Goal: Task Accomplishment & Management: Complete application form

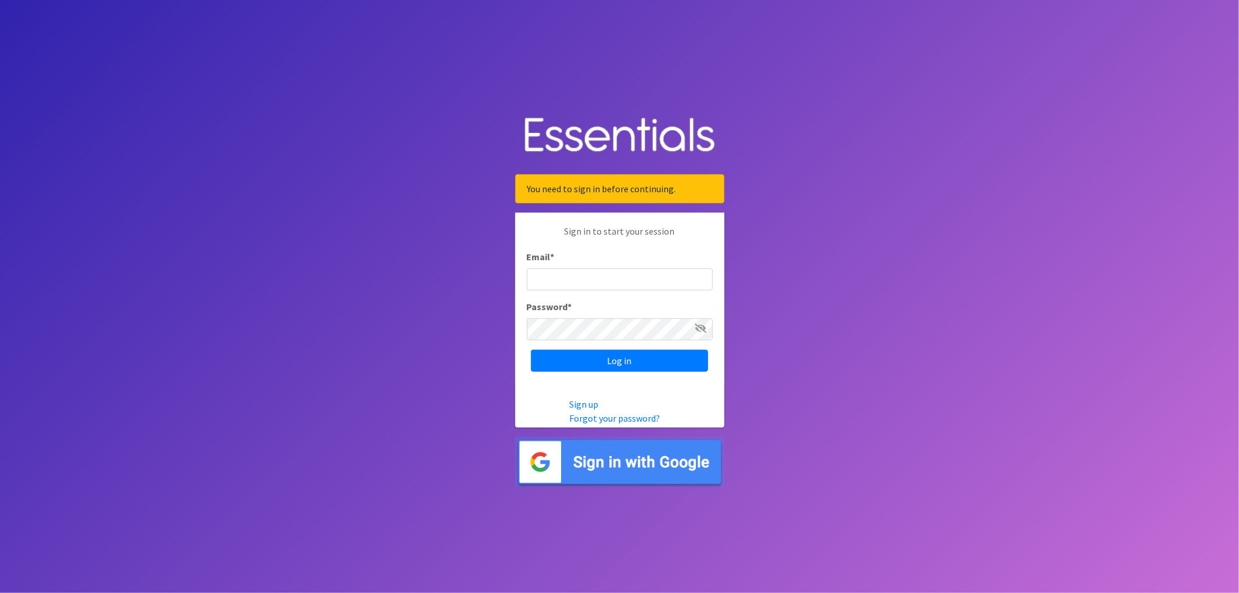
click at [600, 275] on input "Email *" at bounding box center [620, 279] width 186 height 22
click at [600, 286] on input "Email *" at bounding box center [620, 279] width 186 height 22
type input "h"
type input "[EMAIL_ADDRESS][DOMAIN_NAME]"
click at [620, 350] on input "Log in" at bounding box center [619, 361] width 177 height 22
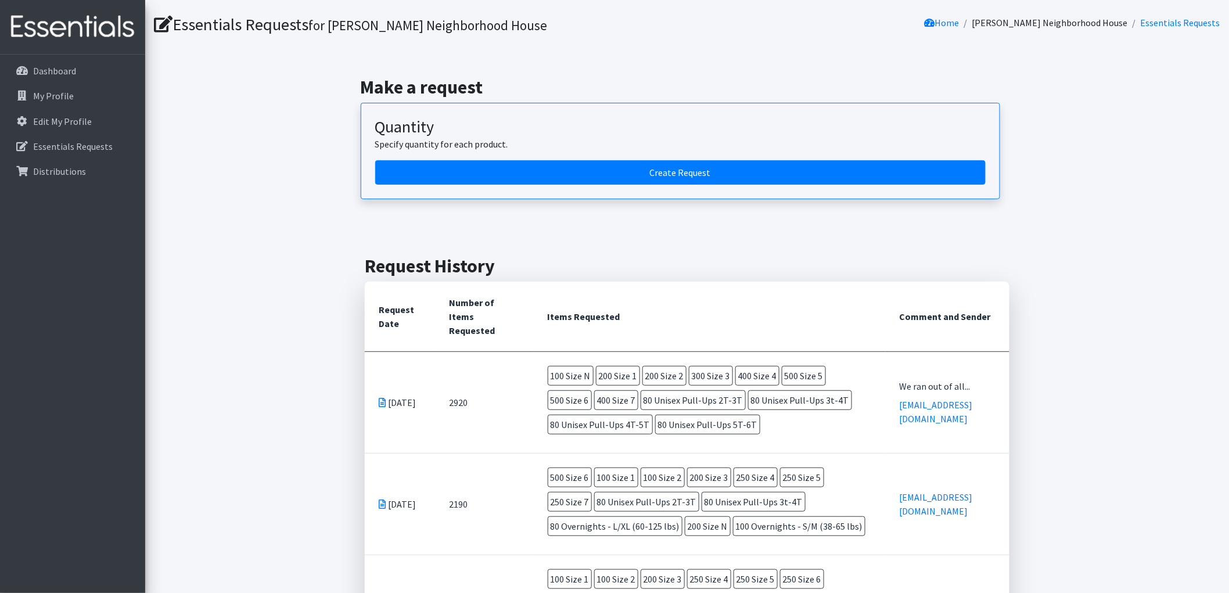
scroll to position [129, 0]
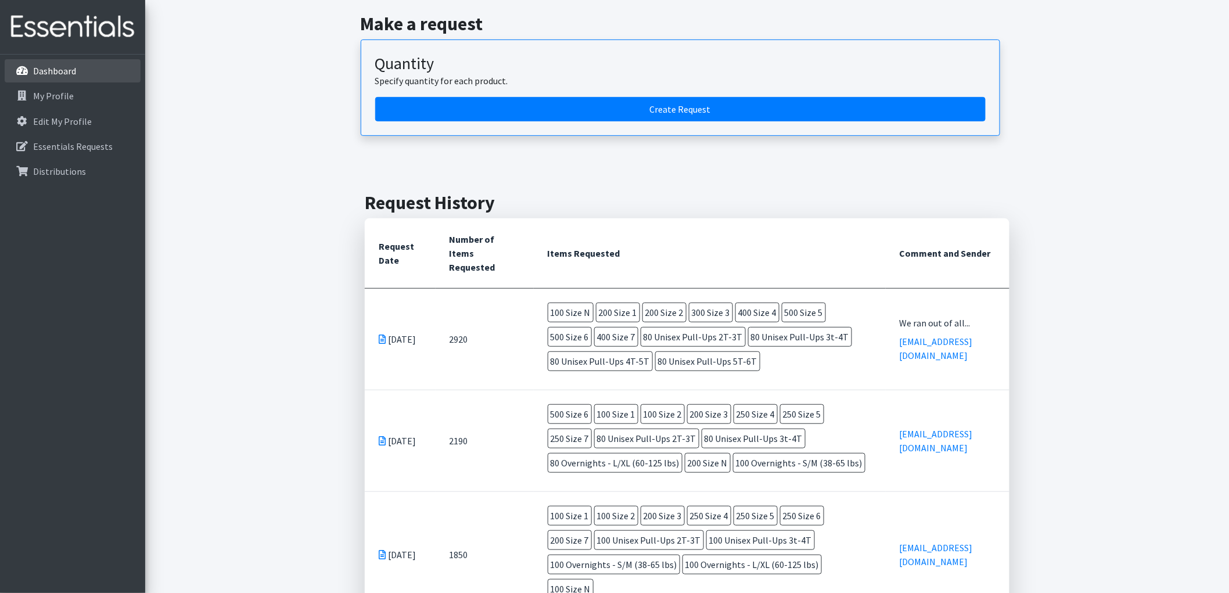
click at [39, 68] on p "Dashboard" at bounding box center [54, 71] width 43 height 12
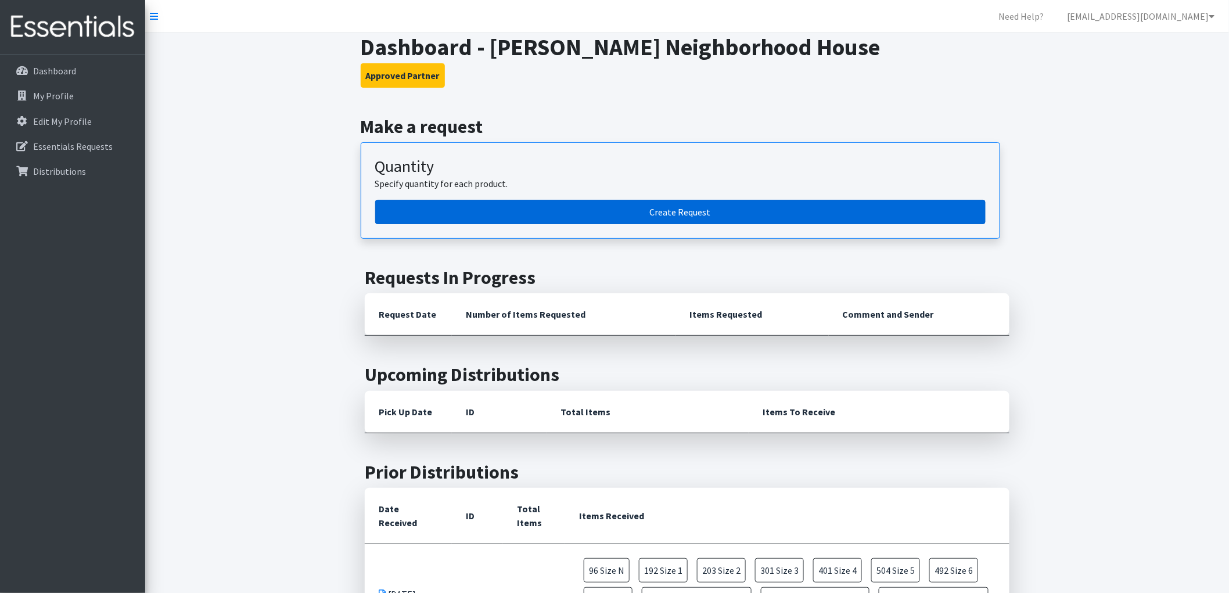
click at [638, 218] on link "Create Request" at bounding box center [680, 212] width 610 height 24
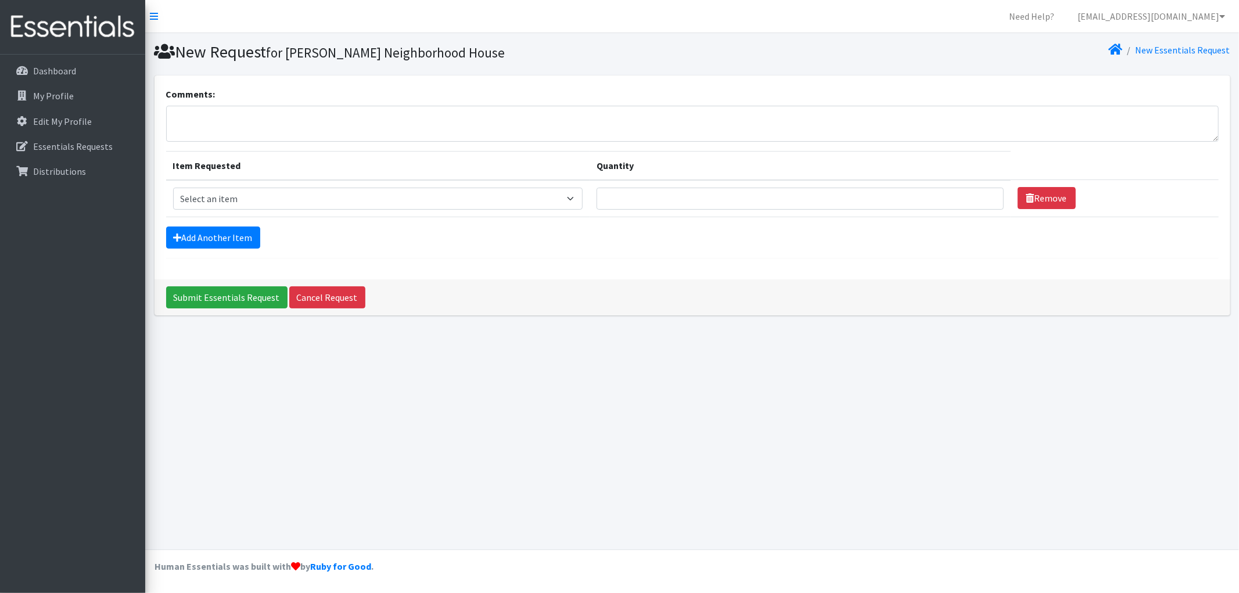
click at [465, 415] on div "New Request for Margaret Fuller Neighborhood House New Essentials Request Comme…" at bounding box center [692, 291] width 1094 height 516
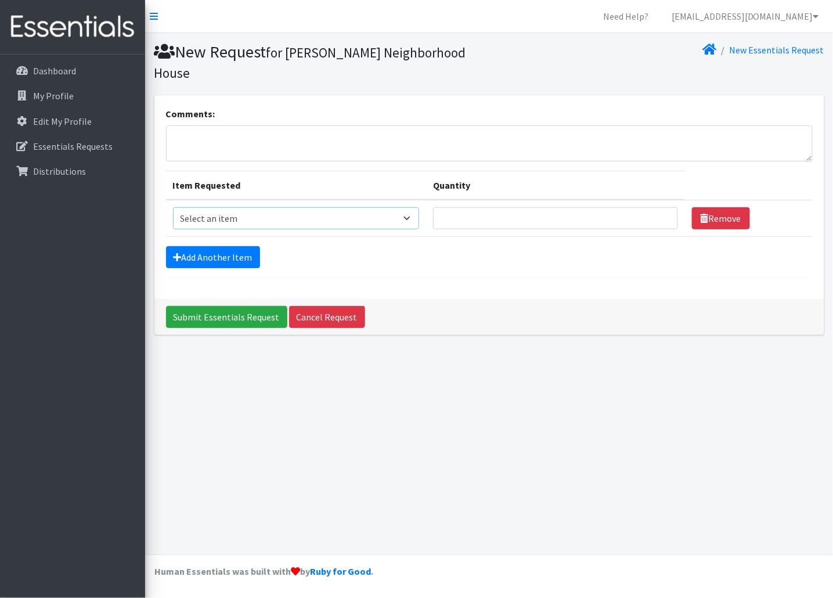
click at [251, 226] on select "Select an item Overnights - L/XL (60-125 lbs) Overnights - S/M (38-65 lbs) Pree…" at bounding box center [296, 218] width 247 height 22
select select "14940"
click at [173, 207] on select "Select an item Overnights - L/XL (60-125 lbs) Overnights - S/M (38-65 lbs) Pree…" at bounding box center [296, 218] width 247 height 22
click at [510, 225] on input "Quantity" at bounding box center [555, 218] width 244 height 22
type input "100"
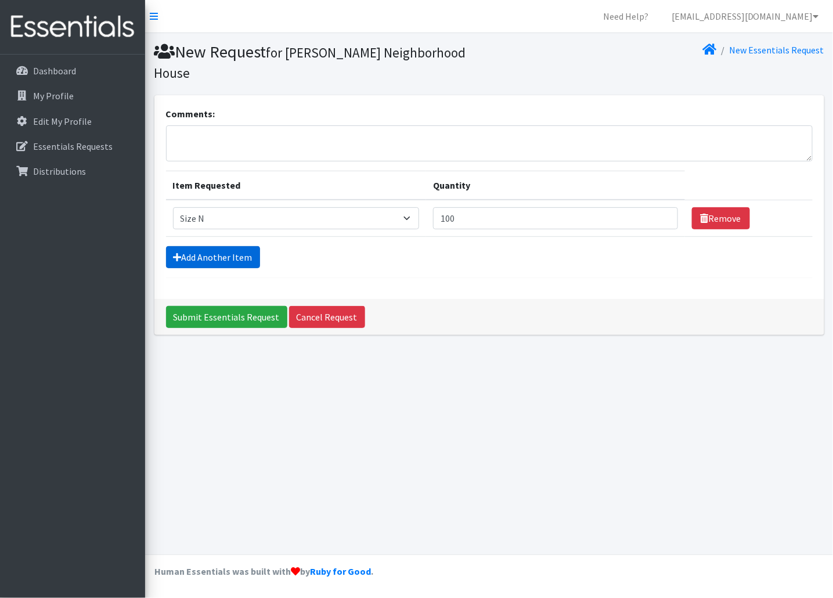
click at [197, 265] on link "Add Another Item" at bounding box center [213, 257] width 94 height 22
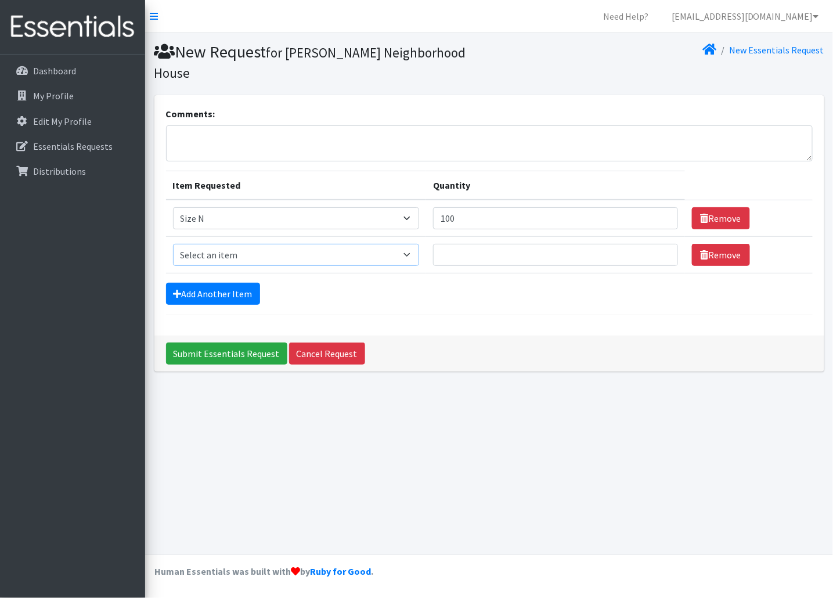
click at [241, 256] on select "Select an item Overnights - L/XL (60-125 lbs) Overnights - S/M (38-65 lbs) Pree…" at bounding box center [296, 255] width 247 height 22
select select "14938"
click at [173, 244] on select "Select an item Overnights - L/XL (60-125 lbs) Overnights - S/M (38-65 lbs) Pree…" at bounding box center [296, 255] width 247 height 22
click at [463, 247] on input "Quantity" at bounding box center [555, 255] width 244 height 22
type input "250"
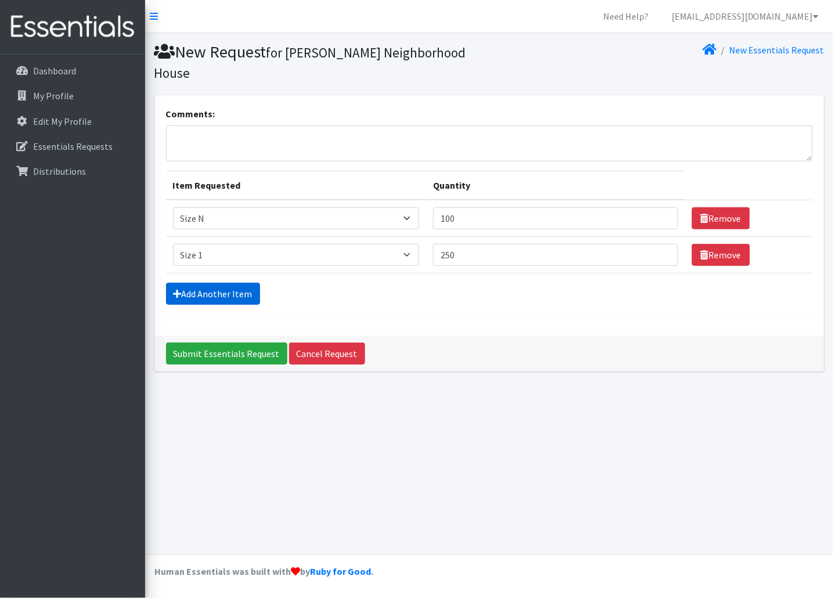
click at [247, 297] on link "Add Another Item" at bounding box center [213, 294] width 94 height 22
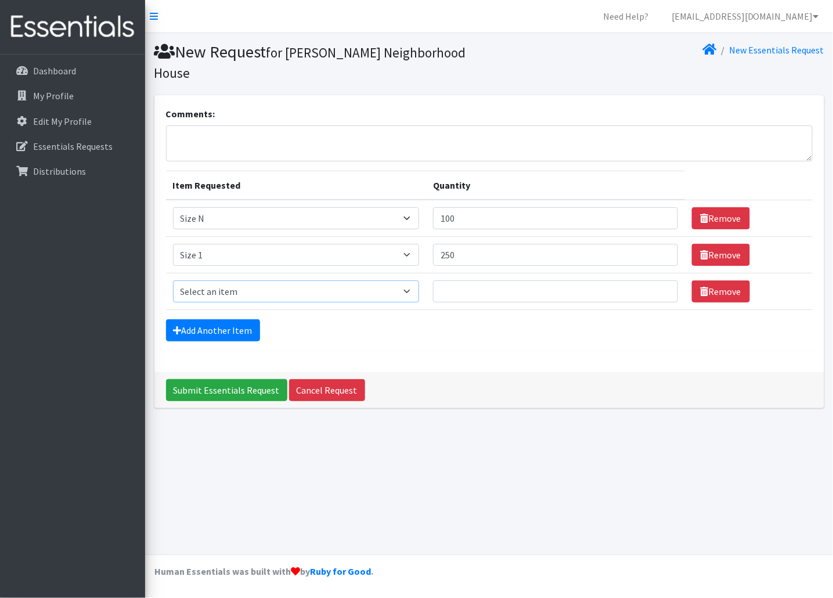
click at [239, 287] on select "Select an item Overnights - L/XL (60-125 lbs) Overnights - S/M (38-65 lbs) Pree…" at bounding box center [296, 291] width 247 height 22
select select "14919"
click at [173, 280] on select "Select an item Overnights - L/XL (60-125 lbs) Overnights - S/M (38-65 lbs) Pree…" at bounding box center [296, 291] width 247 height 22
click at [502, 287] on input "Quantity" at bounding box center [555, 291] width 244 height 22
drag, startPoint x: 504, startPoint y: 292, endPoint x: 422, endPoint y: 286, distance: 82.7
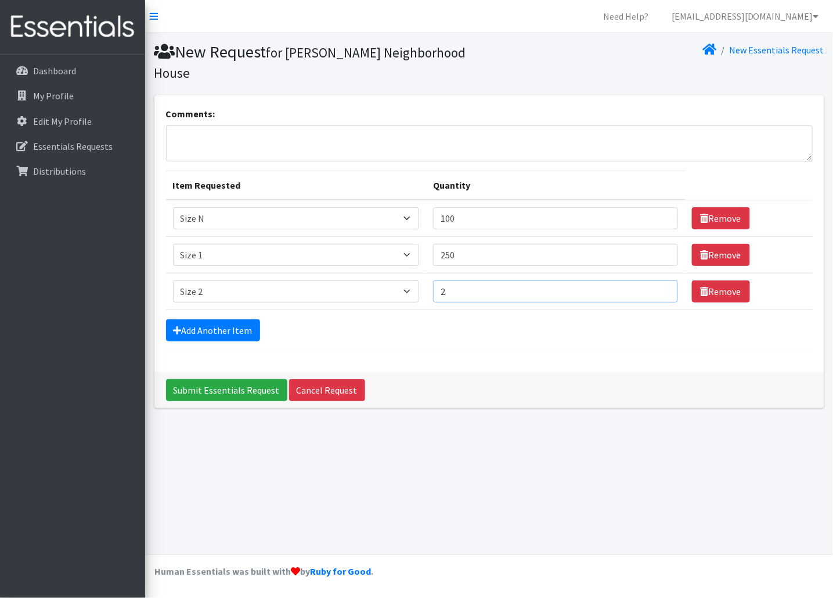
click at [422, 286] on tr "Item Requested Select an item Overnights - L/XL (60-125 lbs) Overnights - S/M (…" at bounding box center [489, 292] width 647 height 37
drag, startPoint x: 541, startPoint y: 300, endPoint x: 390, endPoint y: 298, distance: 151.0
click at [390, 298] on tr "Item Requested Select an item Overnights - L/XL (60-125 lbs) Overnights - S/M (…" at bounding box center [489, 292] width 647 height 37
type input "300"
click at [240, 330] on link "Add Another Item" at bounding box center [213, 330] width 94 height 22
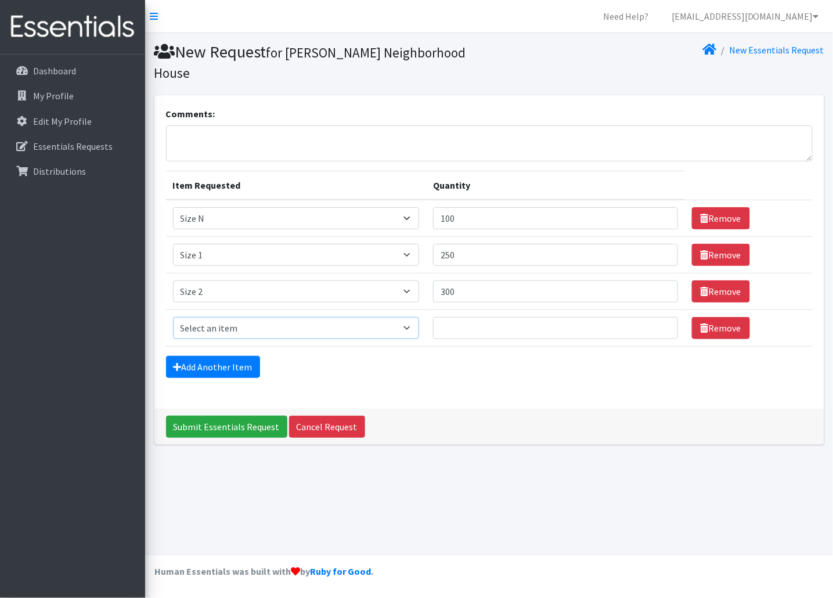
click at [240, 328] on select "Select an item Overnights - L/XL (60-125 lbs) Overnights - S/M (38-65 lbs) Pree…" at bounding box center [296, 328] width 247 height 22
select select "14902"
click at [173, 317] on select "Select an item Overnights - L/XL (60-125 lbs) Overnights - S/M (38-65 lbs) Pree…" at bounding box center [296, 328] width 247 height 22
click at [482, 327] on input "Quantity" at bounding box center [555, 328] width 244 height 22
type input "400"
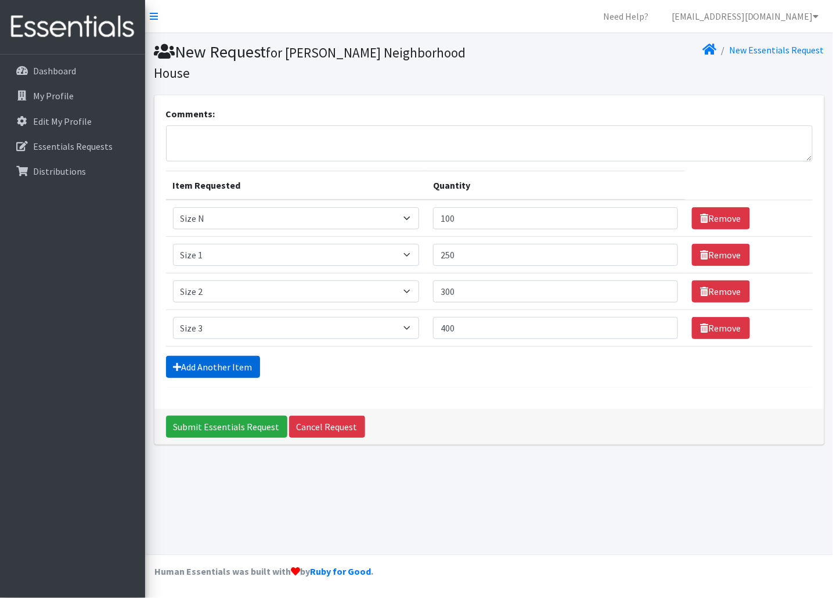
click at [220, 368] on link "Add Another Item" at bounding box center [213, 367] width 94 height 22
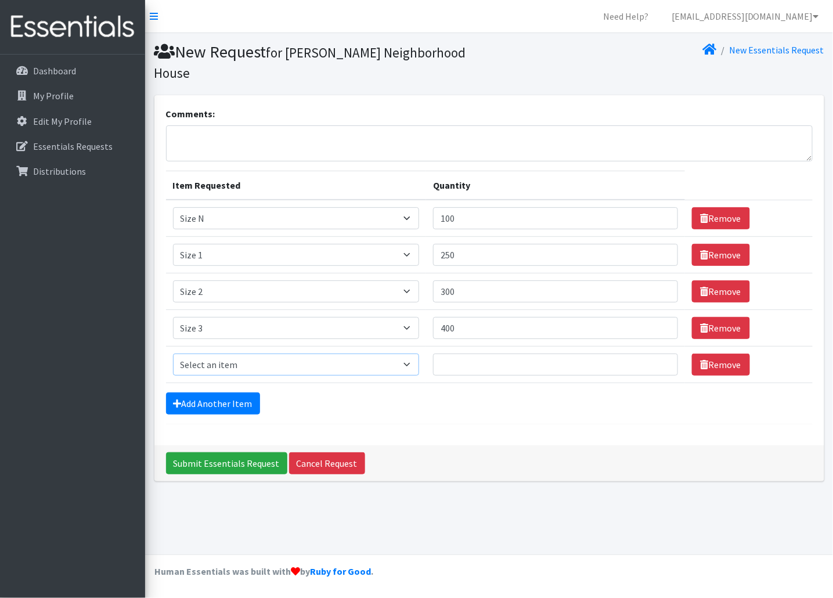
click at [222, 359] on select "Select an item Overnights - L/XL (60-125 lbs) Overnights - S/M (38-65 lbs) Pree…" at bounding box center [296, 365] width 247 height 22
select select "14922"
click at [173, 354] on select "Select an item Overnights - L/XL (60-125 lbs) Overnights - S/M (38-65 lbs) Pree…" at bounding box center [296, 365] width 247 height 22
click at [495, 351] on td "Quantity" at bounding box center [555, 365] width 258 height 37
click at [495, 363] on input "Quantity" at bounding box center [555, 365] width 244 height 22
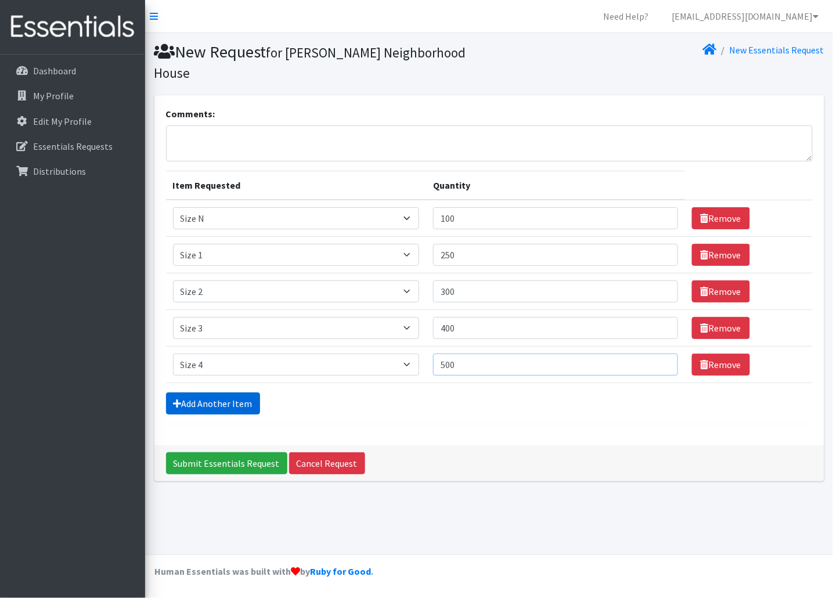
type input "500"
click at [202, 408] on link "Add Another Item" at bounding box center [213, 404] width 94 height 22
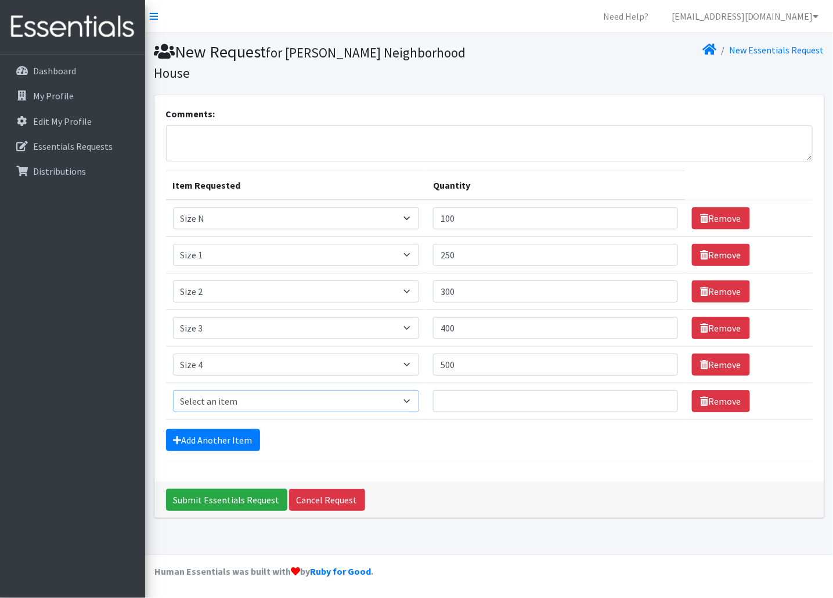
click at [207, 405] on select "Select an item Overnights - L/XL (60-125 lbs) Overnights - S/M (38-65 lbs) Pree…" at bounding box center [296, 401] width 247 height 22
select select "14920"
click at [173, 391] on select "Select an item Overnights - L/XL (60-125 lbs) Overnights - S/M (38-65 lbs) Pree…" at bounding box center [296, 401] width 247 height 22
click at [453, 407] on input "Quantity" at bounding box center [555, 401] width 244 height 22
type input "500"
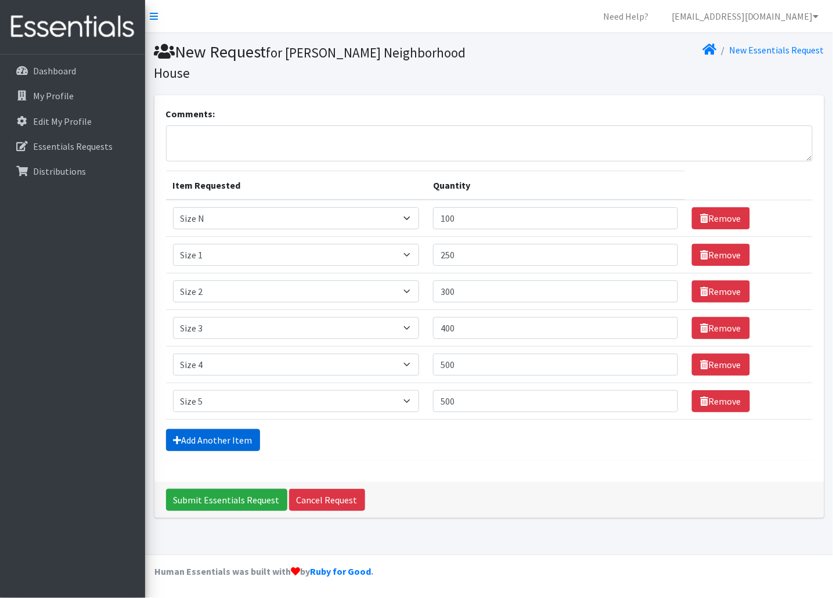
click at [232, 438] on link "Add Another Item" at bounding box center [213, 440] width 94 height 22
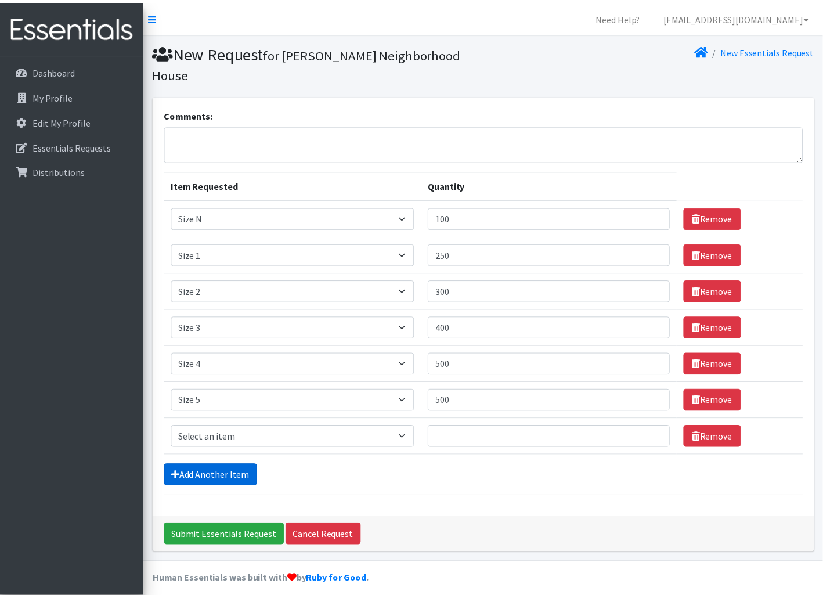
scroll to position [10, 0]
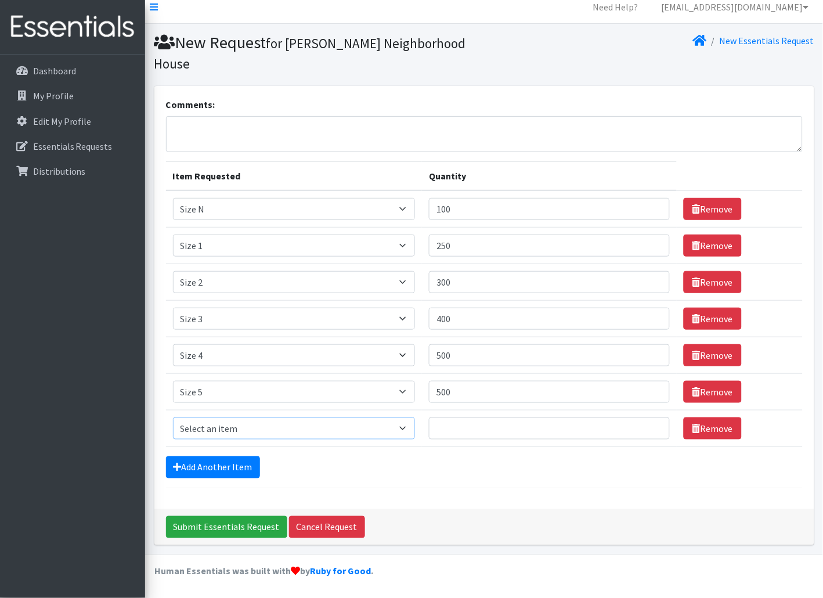
click at [225, 425] on select "Select an item Overnights - L/XL (60-125 lbs) Overnights - S/M (38-65 lbs) Pree…" at bounding box center [294, 429] width 243 height 22
select select "14903"
click at [173, 418] on select "Select an item Overnights - L/XL (60-125 lbs) Overnights - S/M (38-65 lbs) Pree…" at bounding box center [294, 429] width 243 height 22
click at [495, 426] on input "Quantity" at bounding box center [549, 429] width 240 height 22
type input "600"
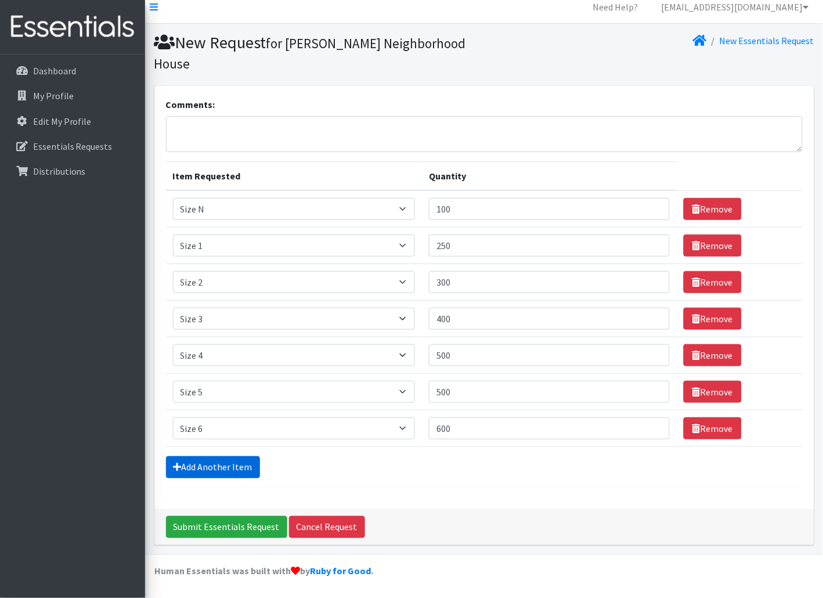
click at [231, 473] on link "Add Another Item" at bounding box center [213, 467] width 94 height 22
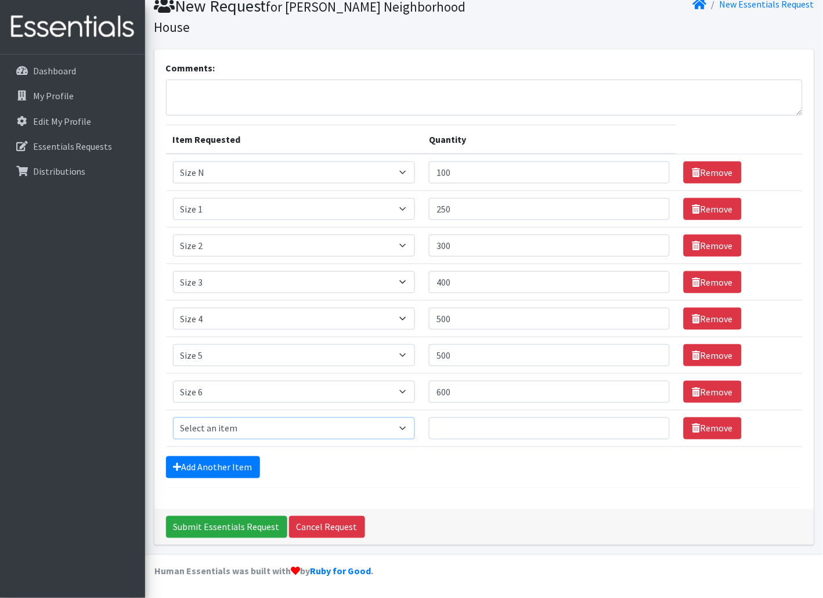
click at [238, 427] on select "Select an item Overnights - L/XL (60-125 lbs) Overnights - S/M (38-65 lbs) Pree…" at bounding box center [294, 429] width 243 height 22
select select "14916"
click at [173, 418] on select "Select an item Overnights - L/XL (60-125 lbs) Overnights - S/M (38-65 lbs) Pree…" at bounding box center [294, 429] width 243 height 22
click at [509, 441] on td "Quantity" at bounding box center [549, 429] width 254 height 37
click at [508, 433] on input "Quantity" at bounding box center [549, 429] width 240 height 22
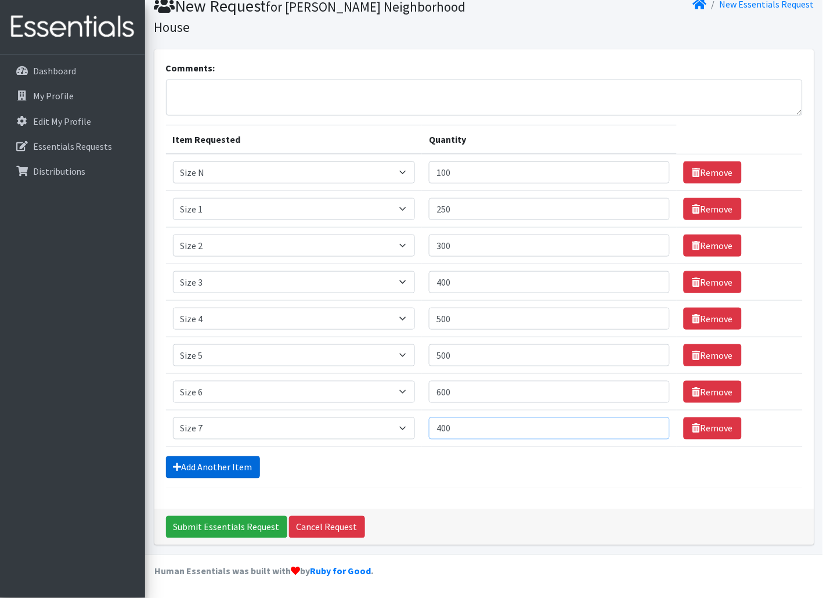
type input "400"
click at [186, 466] on link "Add Another Item" at bounding box center [213, 467] width 94 height 22
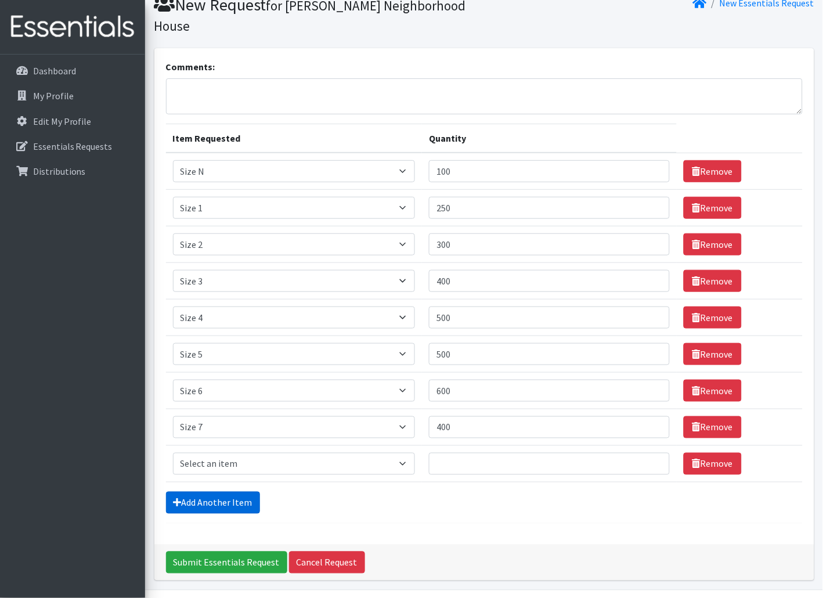
scroll to position [84, 0]
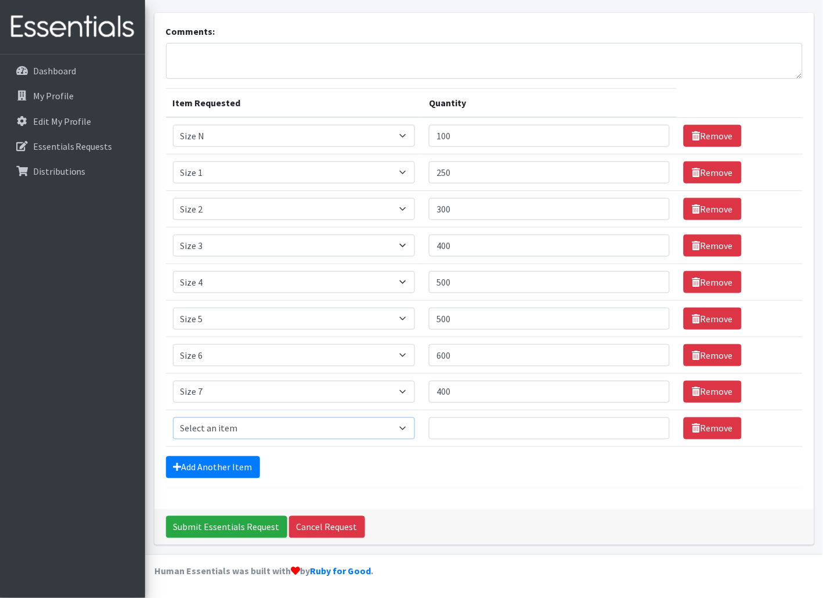
click at [229, 425] on select "Select an item Overnights - L/XL (60-125 lbs) Overnights - S/M (38-65 lbs) Pree…" at bounding box center [294, 429] width 243 height 22
select select "14948"
click at [173, 418] on select "Select an item Overnights - L/XL (60-125 lbs) Overnights - S/M (38-65 lbs) Pree…" at bounding box center [294, 429] width 243 height 22
click at [518, 421] on input "Quantity" at bounding box center [549, 429] width 240 height 22
type input "100"
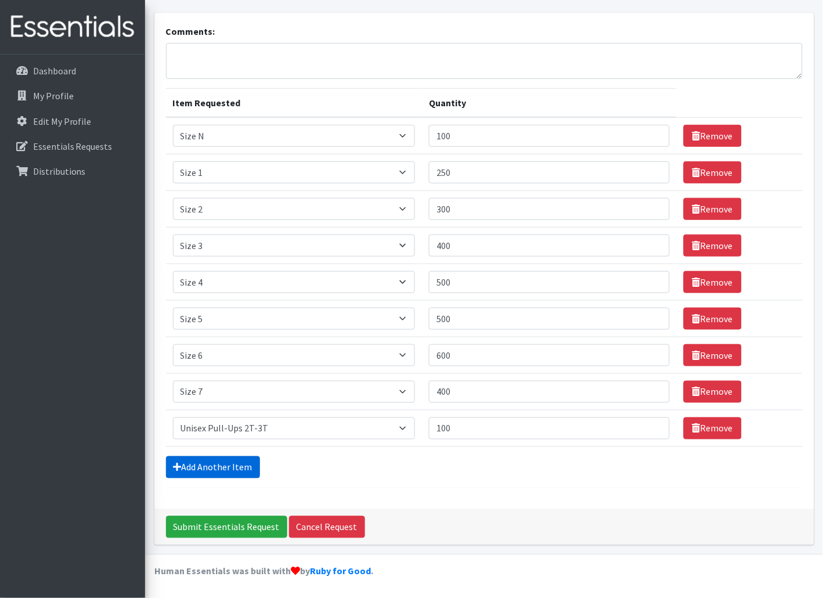
click at [238, 467] on link "Add Another Item" at bounding box center [213, 467] width 94 height 22
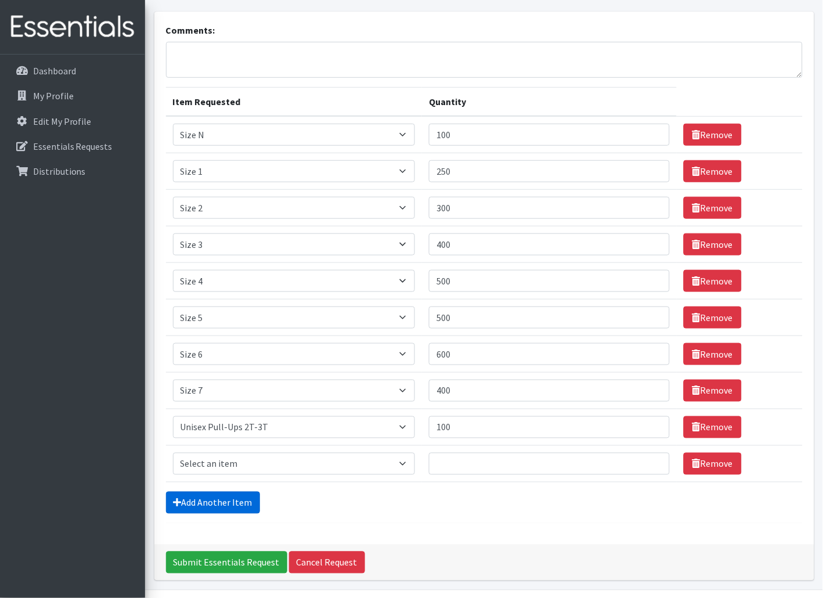
scroll to position [120, 0]
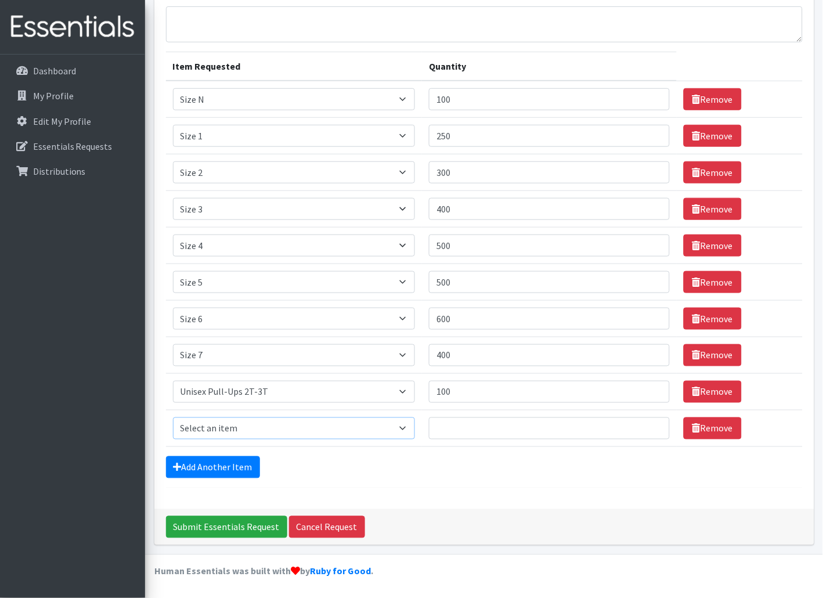
click at [241, 422] on select "Select an item Overnights - L/XL (60-125 lbs) Overnights - S/M (38-65 lbs) Pree…" at bounding box center [294, 429] width 243 height 22
select select "15085"
click at [173, 418] on select "Select an item Overnights - L/XL (60-125 lbs) Overnights - S/M (38-65 lbs) Pree…" at bounding box center [294, 429] width 243 height 22
click at [560, 430] on input "Quantity" at bounding box center [549, 429] width 240 height 22
type input "100"
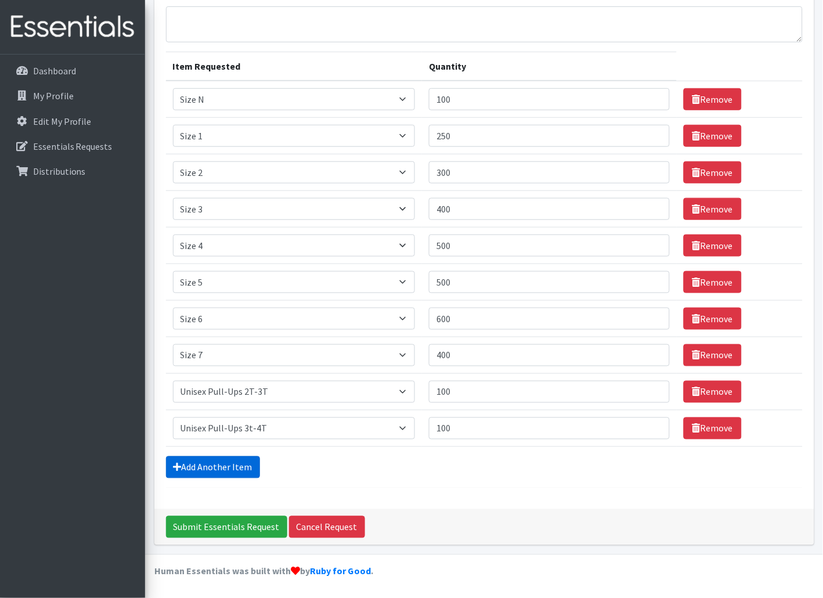
click at [194, 467] on link "Add Another Item" at bounding box center [213, 467] width 94 height 22
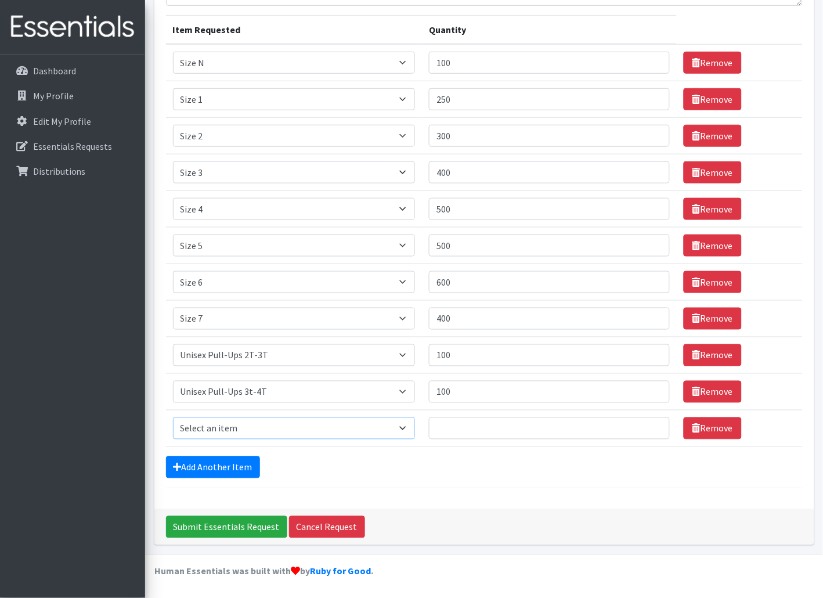
click at [265, 436] on select "Select an item Overnights - L/XL (60-125 lbs) Overnights - S/M (38-65 lbs) Pree…" at bounding box center [294, 429] width 243 height 22
select select "15010"
click at [173, 418] on select "Select an item Overnights - L/XL (60-125 lbs) Overnights - S/M (38-65 lbs) Pree…" at bounding box center [294, 429] width 243 height 22
click at [451, 421] on input "Quantity" at bounding box center [549, 429] width 240 height 22
type input "100"
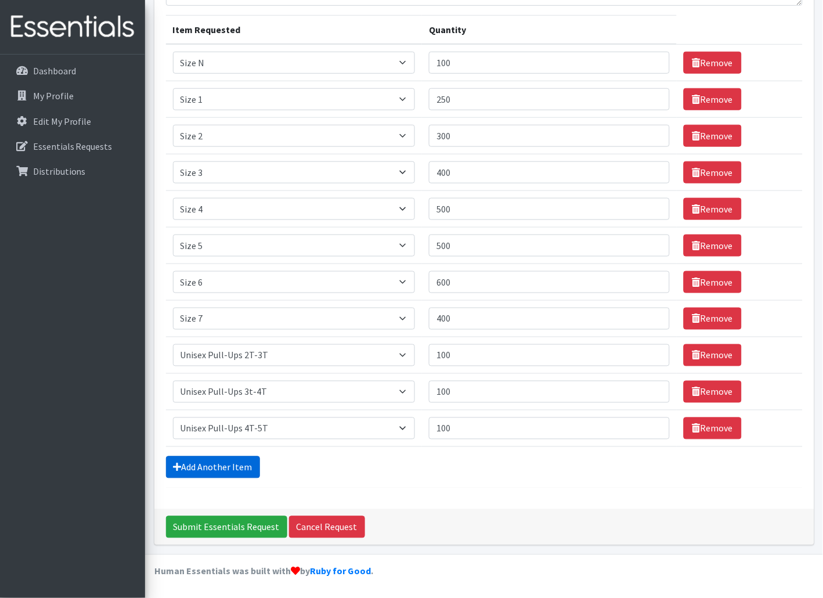
click at [244, 467] on link "Add Another Item" at bounding box center [213, 467] width 94 height 22
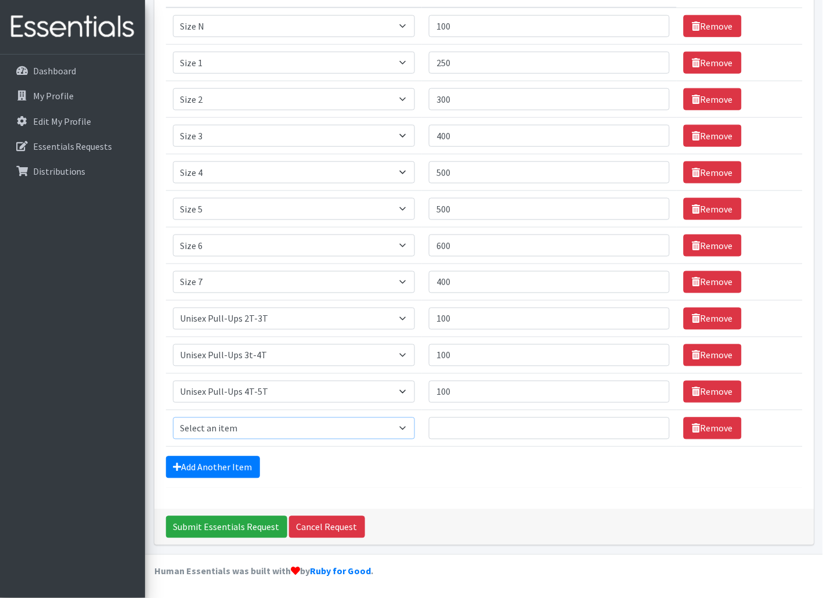
click at [235, 427] on select "Select an item Overnights - L/XL (60-125 lbs) Overnights - S/M (38-65 lbs) Pree…" at bounding box center [294, 429] width 243 height 22
select select "15009"
click at [173, 418] on select "Select an item Overnights - L/XL (60-125 lbs) Overnights - S/M (38-65 lbs) Pree…" at bounding box center [294, 429] width 243 height 22
click at [515, 428] on input "Quantity" at bounding box center [549, 429] width 240 height 22
type input "100"
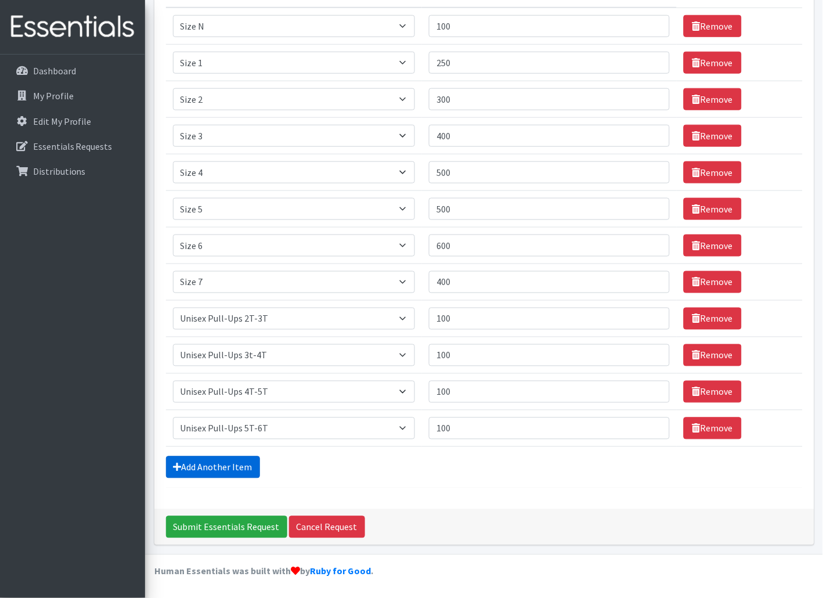
click at [222, 472] on link "Add Another Item" at bounding box center [213, 467] width 94 height 22
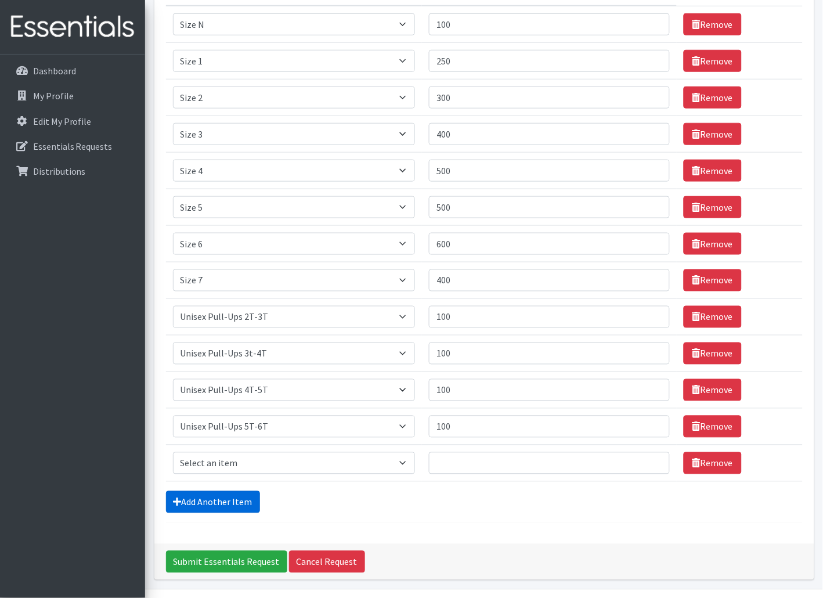
scroll to position [231, 0]
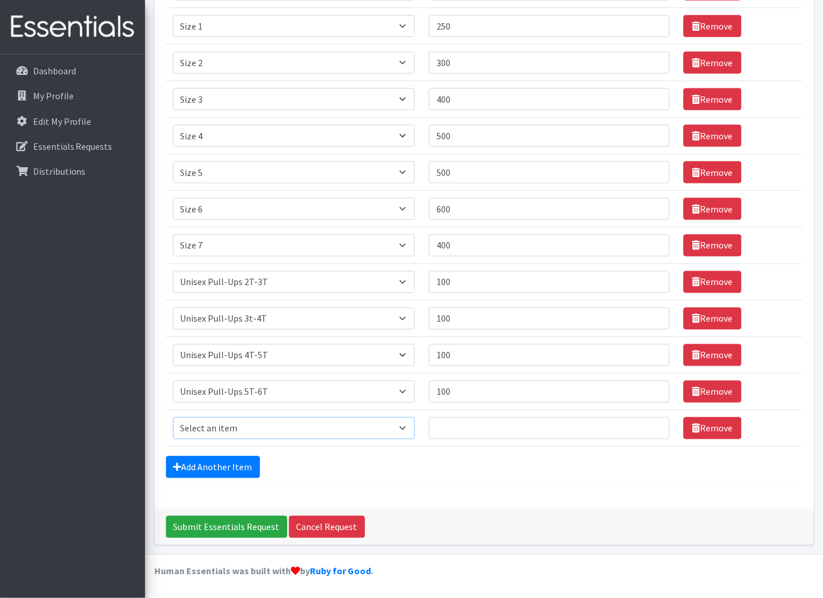
click at [253, 420] on select "Select an item Overnights - L/XL (60-125 lbs) Overnights - S/M (38-65 lbs) Pree…" at bounding box center [294, 429] width 243 height 22
select select "14942"
click at [173, 418] on select "Select an item Overnights - L/XL (60-125 lbs) Overnights - S/M (38-65 lbs) Pree…" at bounding box center [294, 429] width 243 height 22
click at [459, 430] on input "Quantity" at bounding box center [549, 429] width 240 height 22
type input "100"
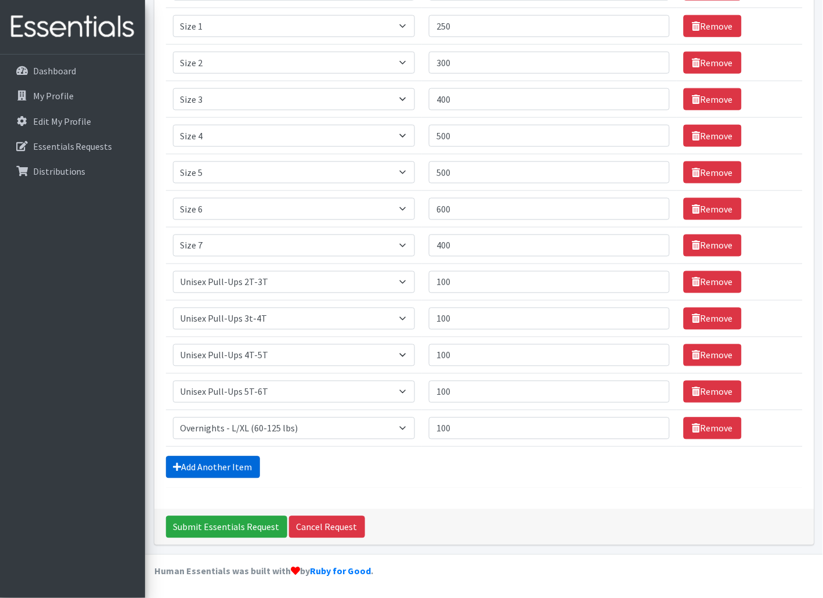
click at [219, 469] on link "Add Another Item" at bounding box center [213, 467] width 94 height 22
click at [241, 426] on select "Select an item Overnights - L/XL (60-125 lbs) Overnights - S/M (38-65 lbs) Pree…" at bounding box center [294, 429] width 243 height 22
select select "14941"
click at [173, 418] on select "Select an item Overnights - L/XL (60-125 lbs) Overnights - S/M (38-65 lbs) Pree…" at bounding box center [294, 429] width 243 height 22
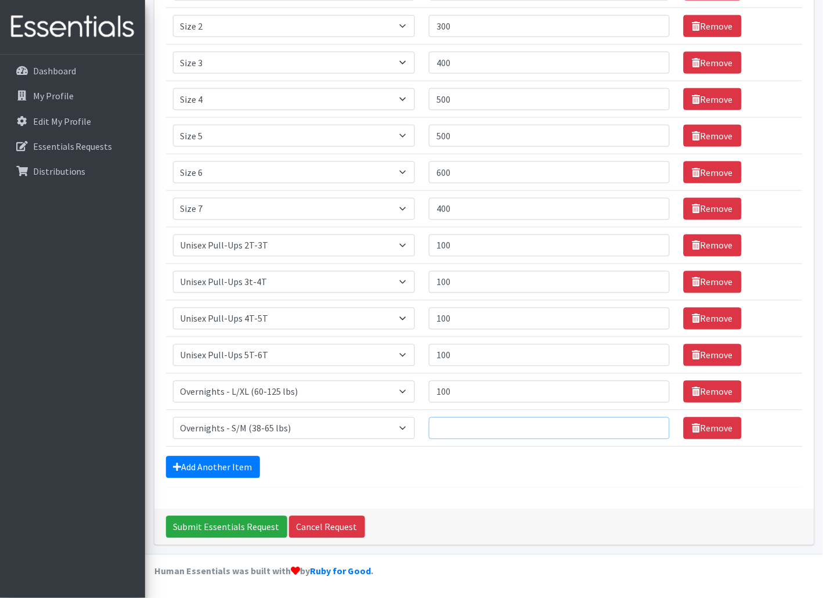
click at [452, 430] on input "Quantity" at bounding box center [549, 429] width 240 height 22
type input "100"
click at [231, 527] on input "Submit Essentials Request" at bounding box center [226, 527] width 121 height 22
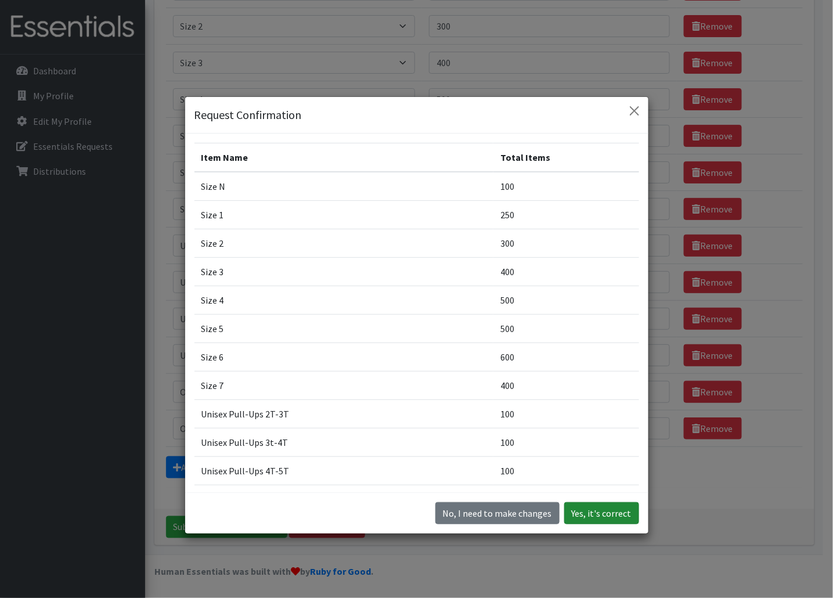
click at [599, 513] on button "Yes, it's correct" at bounding box center [601, 513] width 75 height 22
